Goal: Task Accomplishment & Management: Complete application form

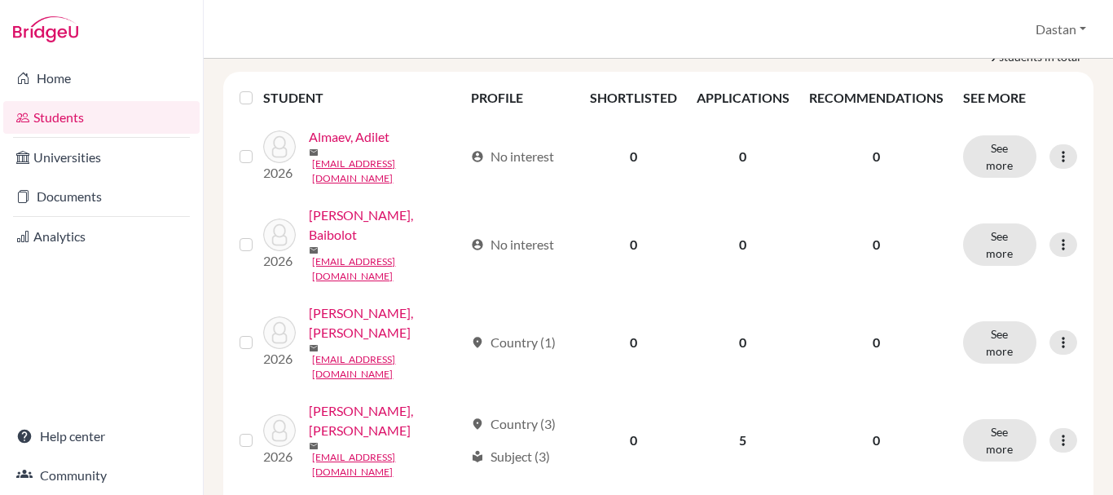
scroll to position [233, 0]
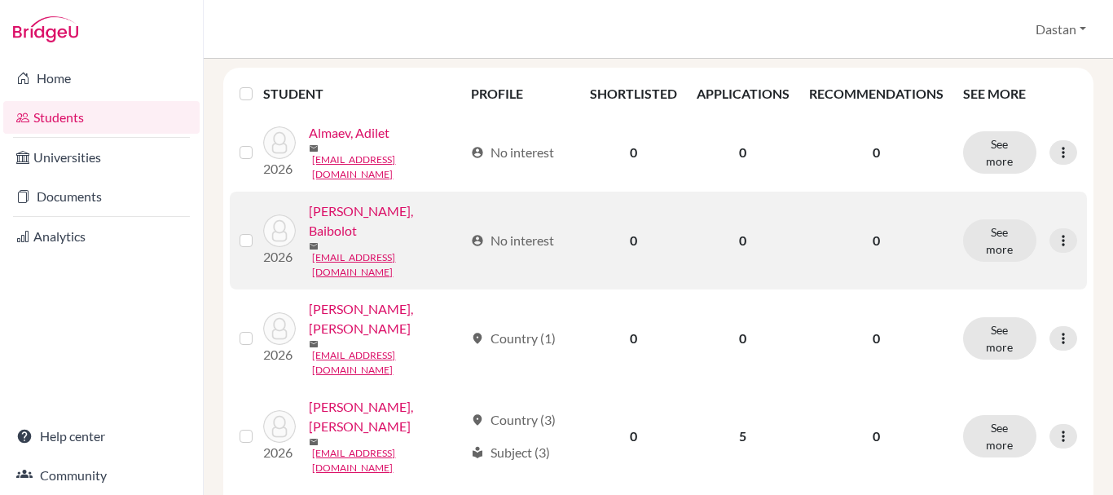
click at [398, 212] on link "[PERSON_NAME], Baibolot" at bounding box center [386, 220] width 155 height 39
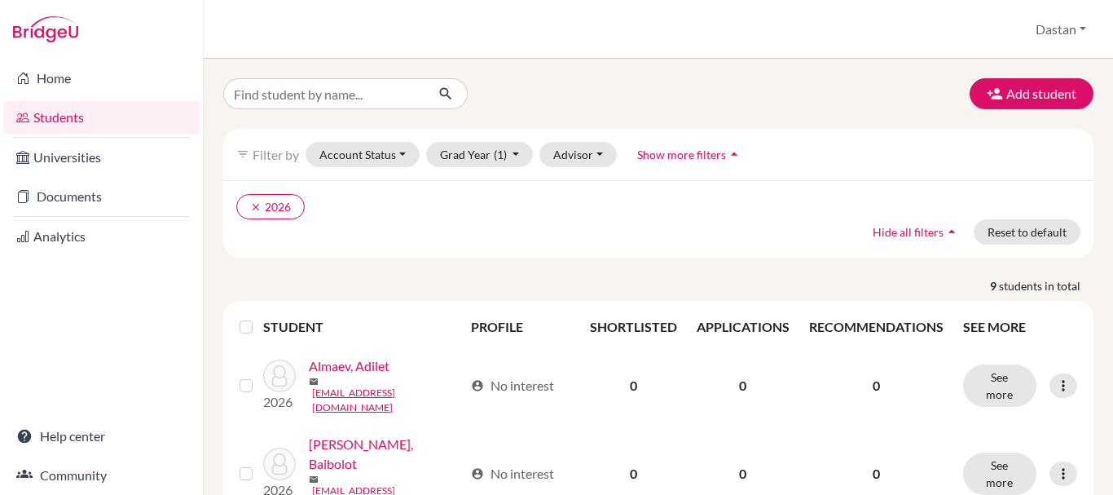
scroll to position [59, 0]
click at [1049, 89] on button "Add student" at bounding box center [1032, 93] width 124 height 31
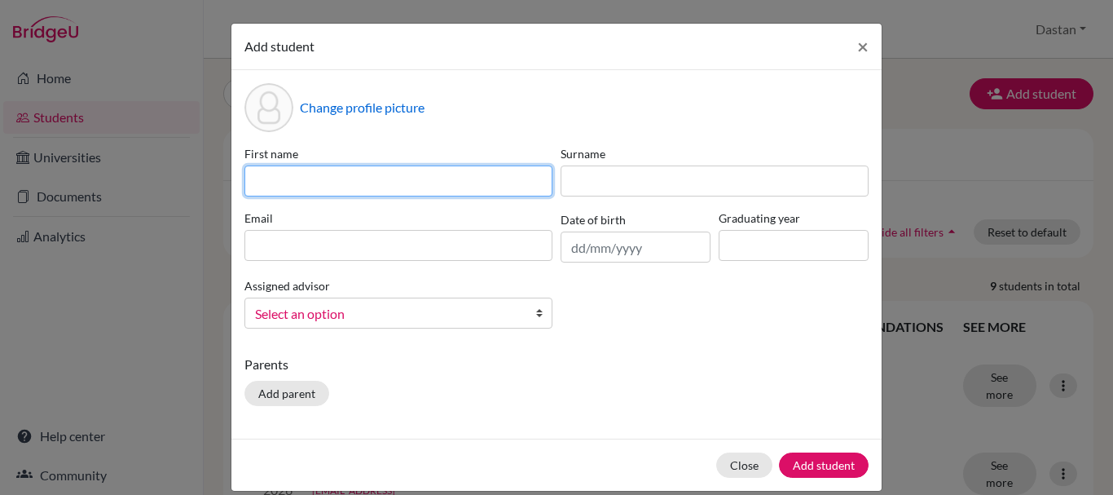
click at [369, 184] on input at bounding box center [399, 180] width 308 height 31
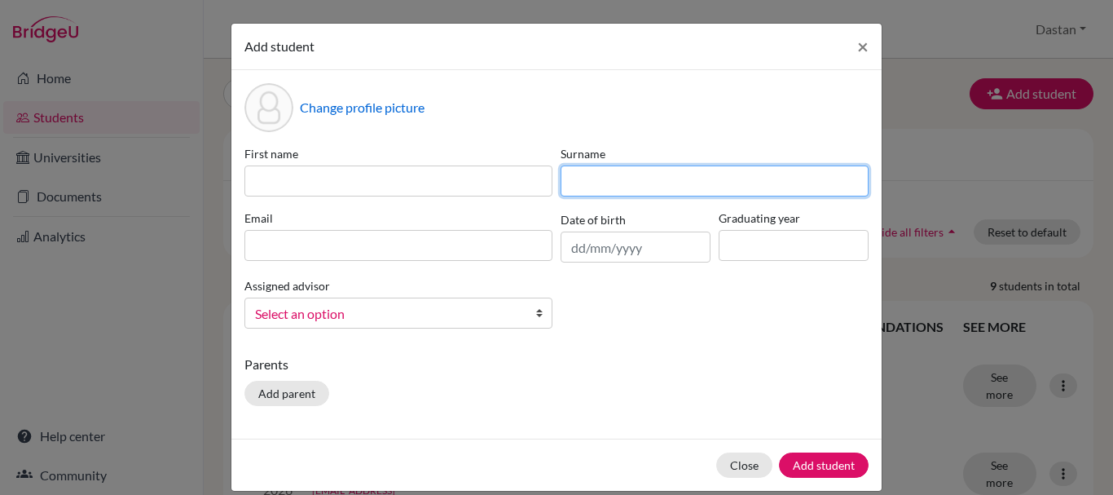
click at [679, 182] on input at bounding box center [715, 180] width 308 height 31
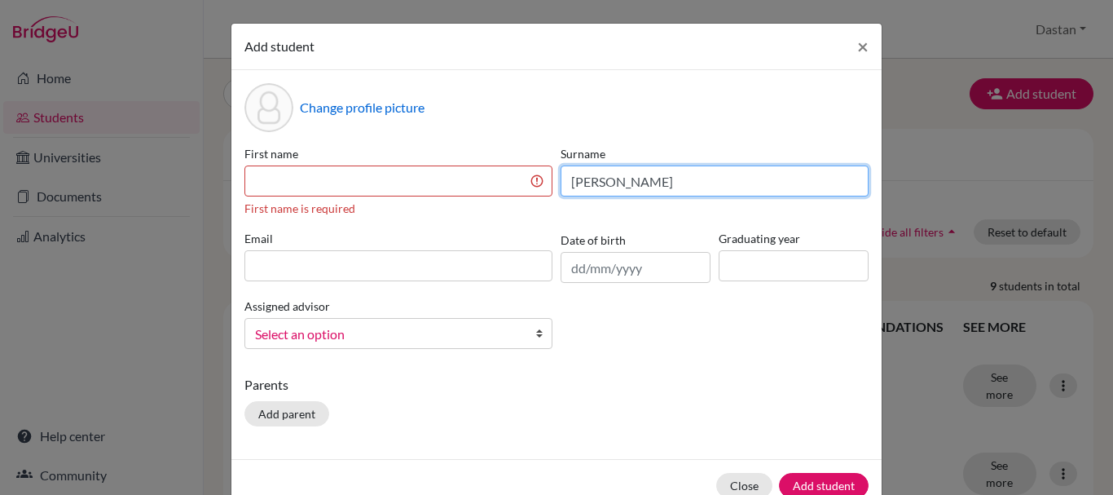
type input "[PERSON_NAME]"
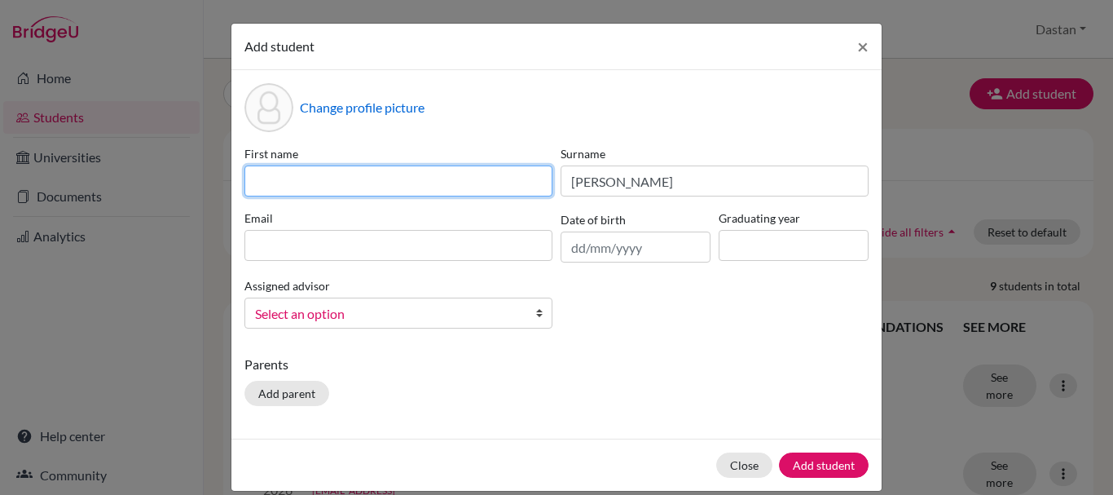
click at [438, 180] on input at bounding box center [399, 180] width 308 height 31
type input "Mukhamedali"
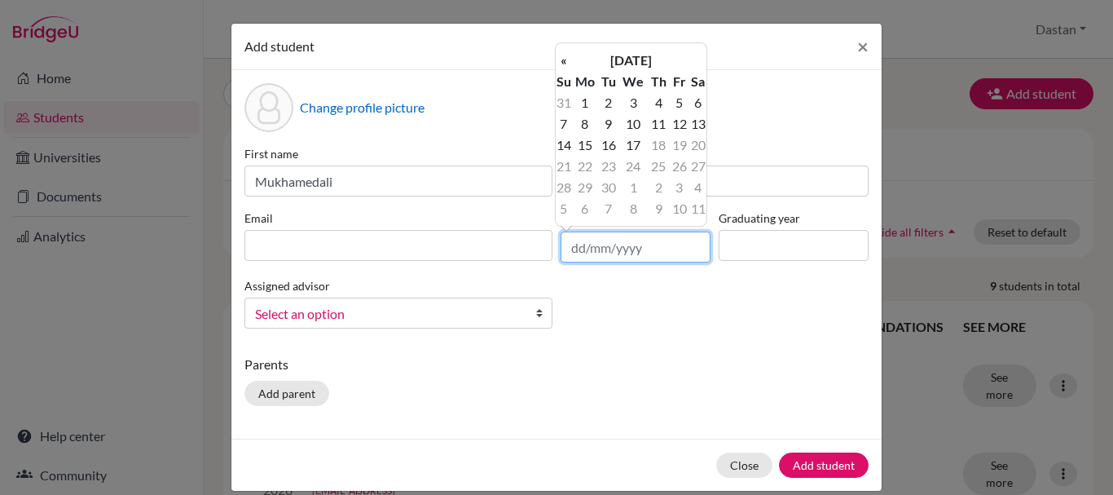
click at [606, 253] on input "text" at bounding box center [636, 246] width 150 height 31
type input "[DATE]"
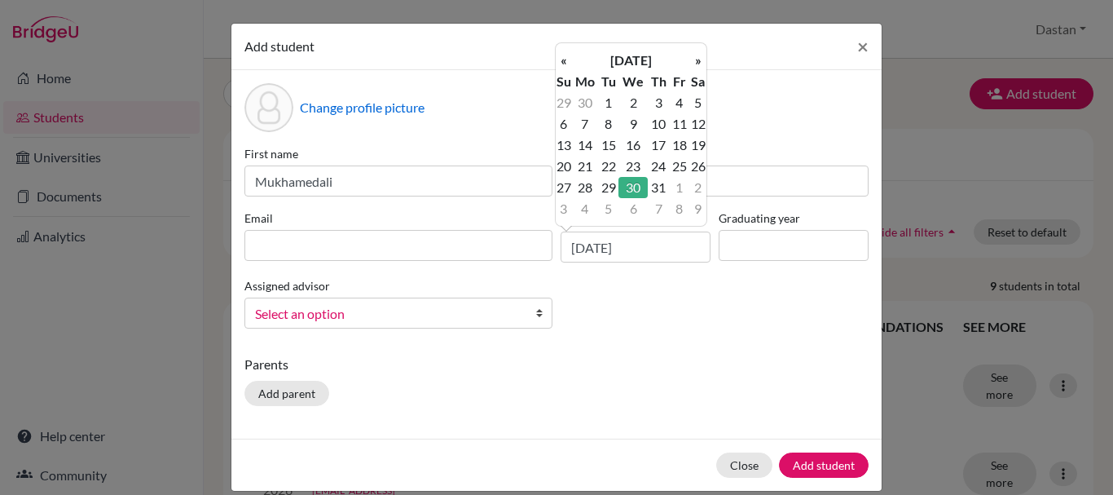
click at [659, 318] on div "First name [PERSON_NAME] [PERSON_NAME] Email Date of birth [DEMOGRAPHIC_DATA] G…" at bounding box center [556, 243] width 632 height 196
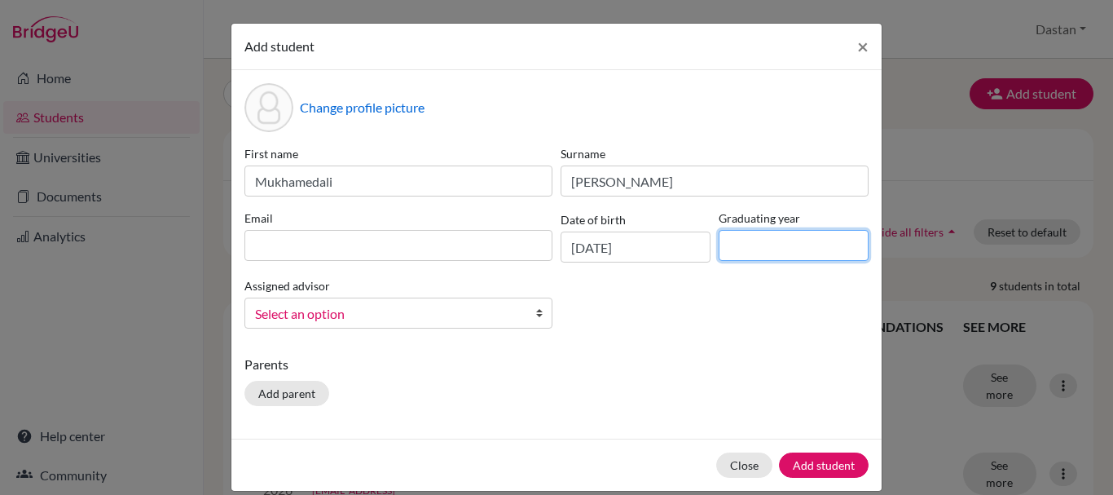
click at [780, 240] on input at bounding box center [794, 245] width 150 height 31
type input "2026"
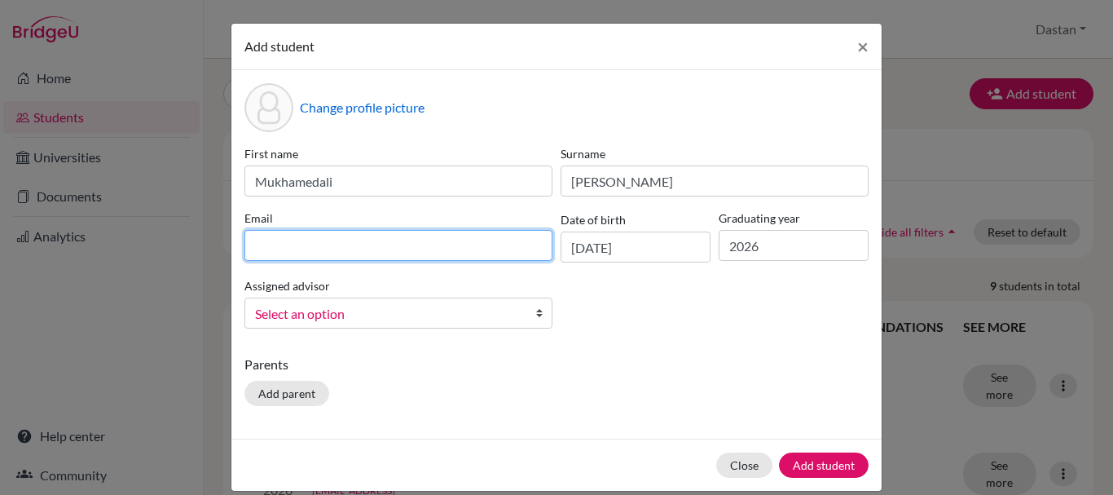
click at [280, 241] on input at bounding box center [399, 245] width 308 height 31
type input "[EMAIL_ADDRESS][DOMAIN_NAME]"
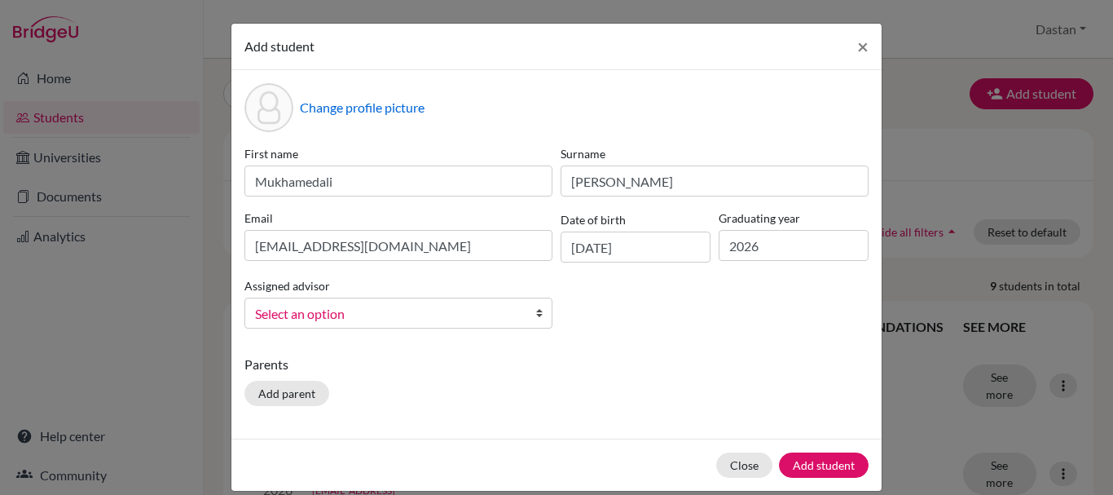
click at [341, 319] on span "Select an option" at bounding box center [388, 313] width 266 height 21
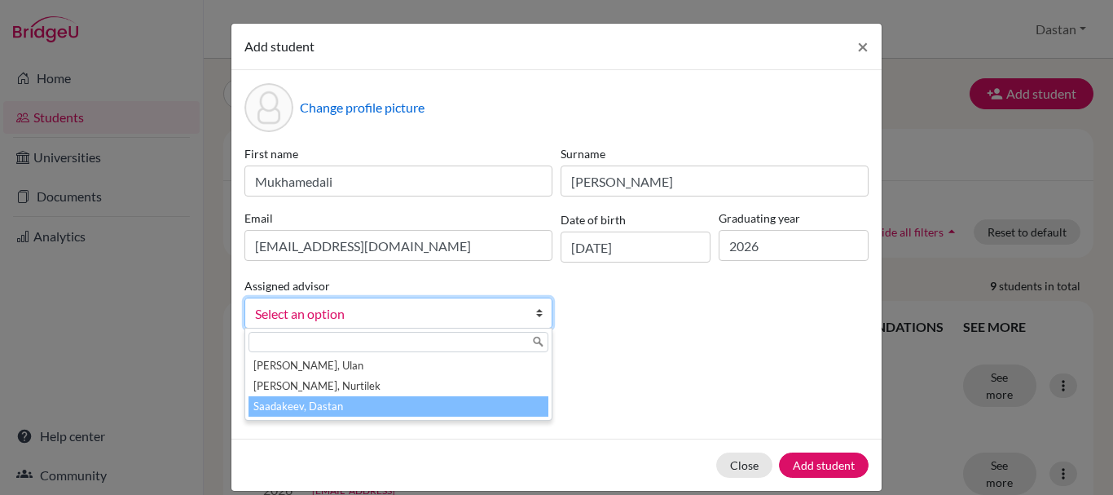
click at [320, 403] on li "Saadakeev, Dastan" at bounding box center [399, 406] width 300 height 20
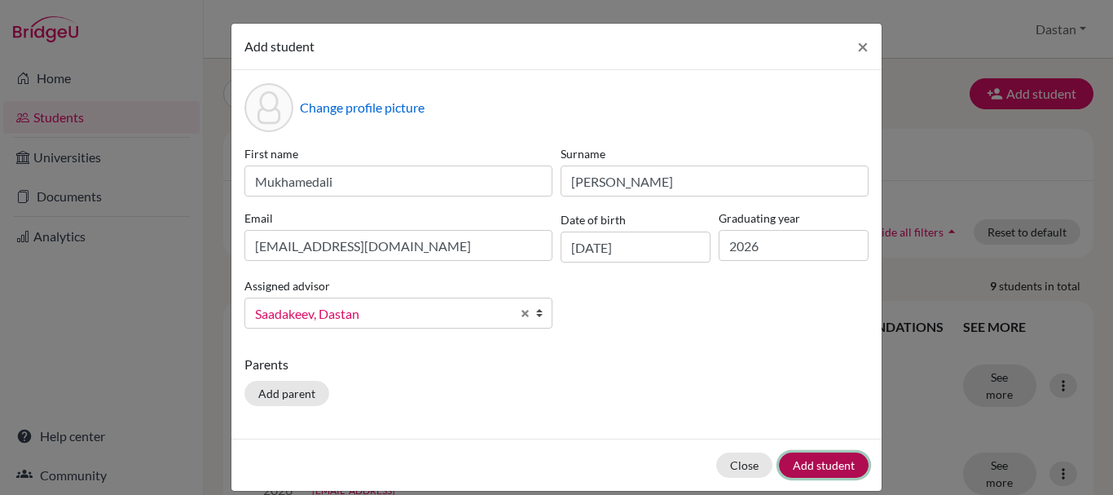
click at [808, 462] on button "Add student" at bounding box center [824, 464] width 90 height 25
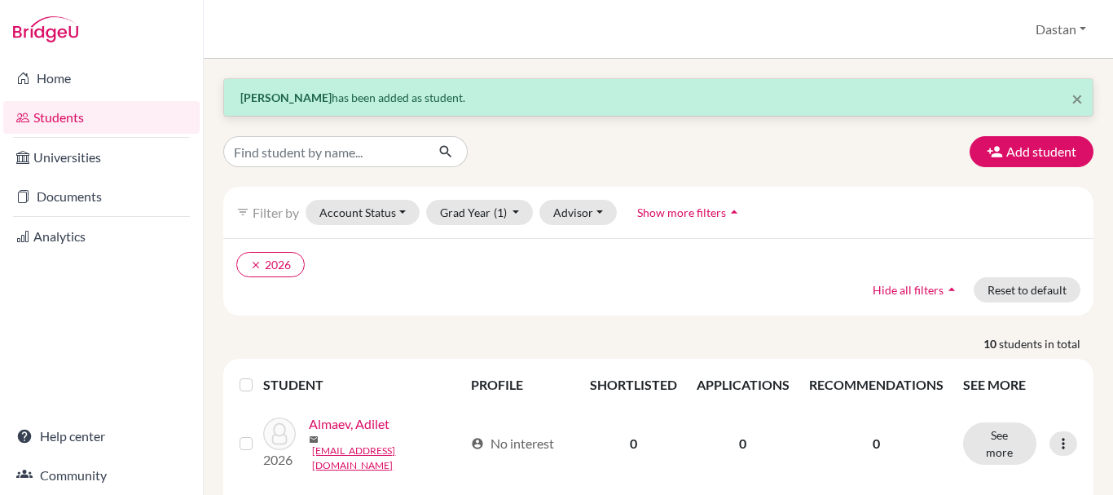
click at [747, 271] on ul "clear 2026" at bounding box center [552, 264] width 633 height 25
